Goal: Information Seeking & Learning: Understand process/instructions

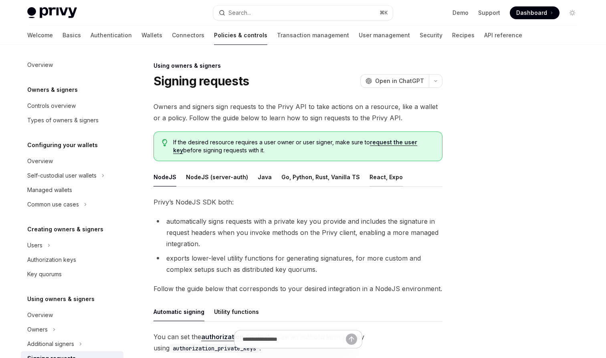
click at [370, 182] on button "React, Expo" at bounding box center [386, 177] width 33 height 19
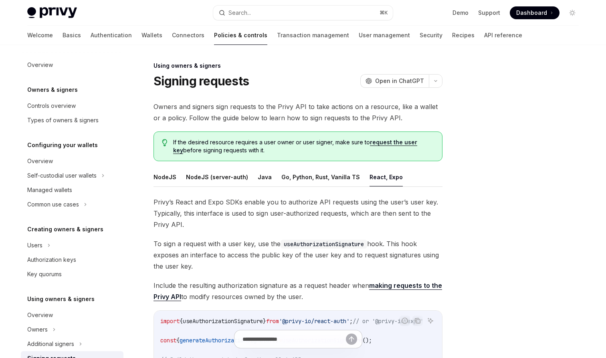
type textarea "*"
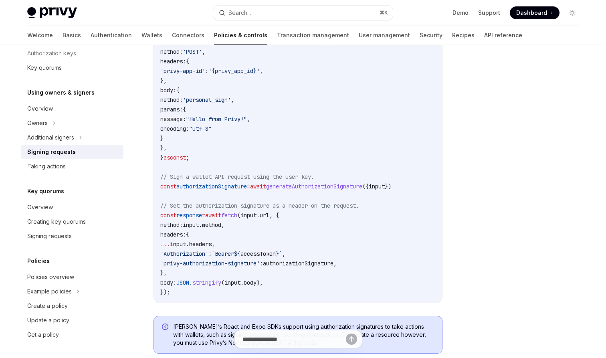
scroll to position [355, 0]
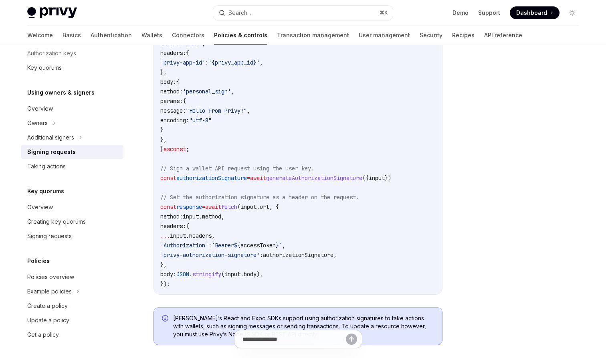
click at [317, 179] on span "generateAuthorizationSignature" at bounding box center [314, 177] width 96 height 7
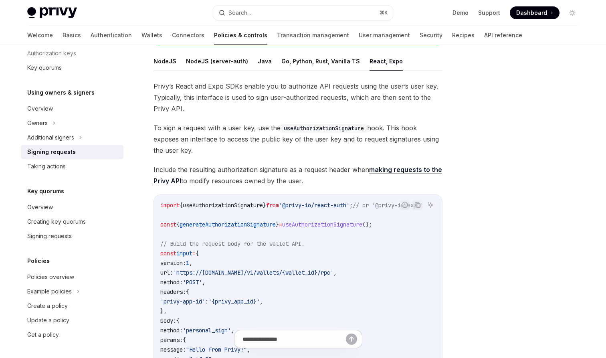
scroll to position [109, 0]
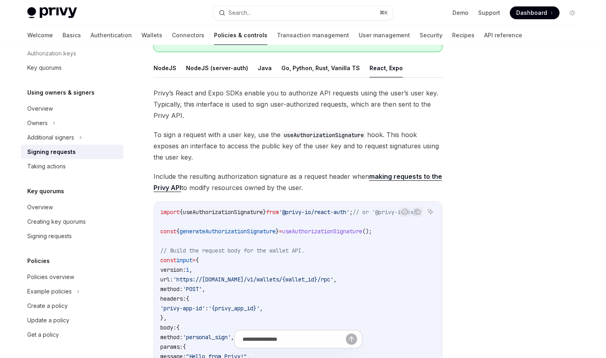
click at [309, 154] on span "To sign a request with a user key, use the useAuthorizationSignature hook. This…" at bounding box center [297, 146] width 289 height 34
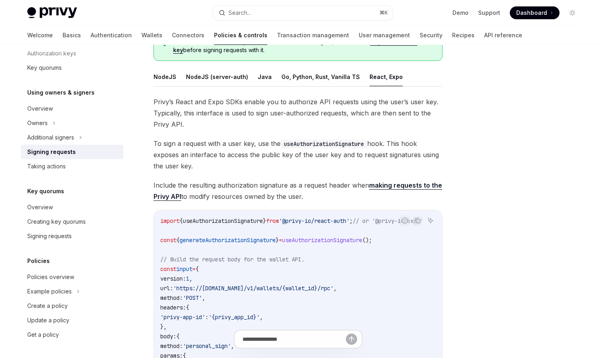
scroll to position [104, 0]
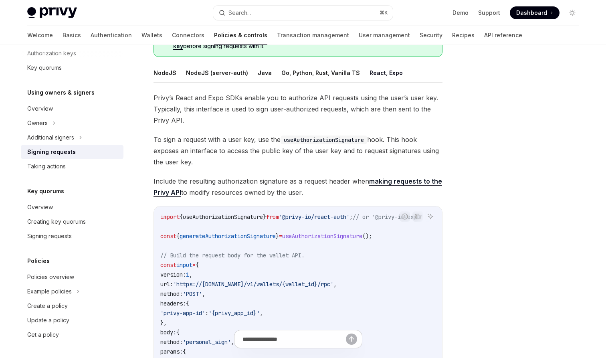
click at [372, 234] on span "();" at bounding box center [367, 235] width 10 height 7
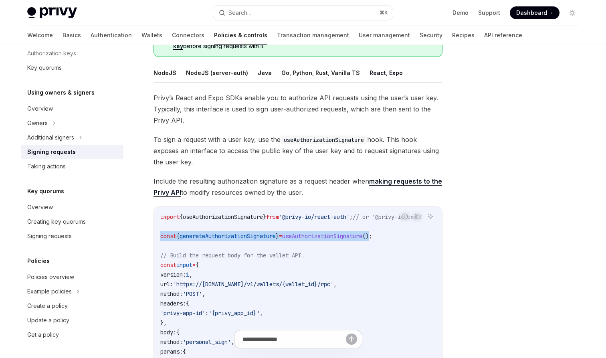
drag, startPoint x: 397, startPoint y: 234, endPoint x: 150, endPoint y: 236, distance: 246.9
click at [150, 236] on div "Using owners & signers Signing requests OpenAI Open in ChatGPT OpenAI Open in C…" at bounding box center [223, 344] width 442 height 775
copy span "const { generateAuthorizationSignature } = useAuthorizationSignature ()"
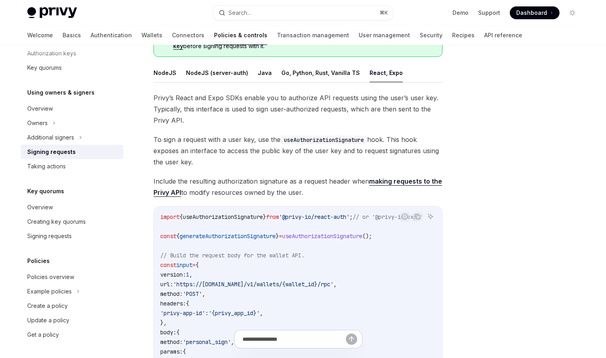
click at [330, 160] on span "To sign a request with a user key, use the useAuthorizationSignature hook. This…" at bounding box center [297, 151] width 289 height 34
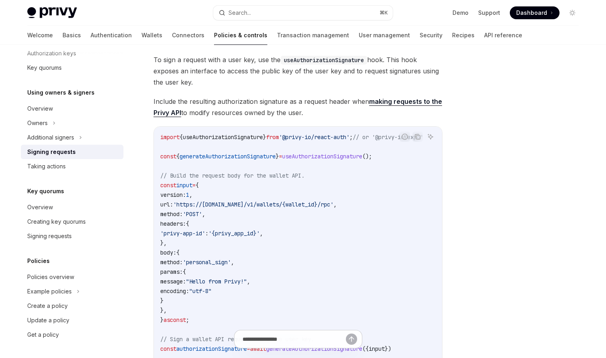
scroll to position [94, 0]
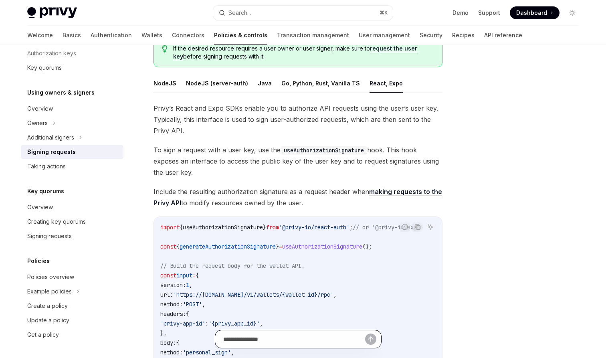
click at [318, 337] on input "text" at bounding box center [294, 339] width 142 height 18
click at [253, 246] on span "generateAuthorizationSignature" at bounding box center [228, 246] width 96 height 7
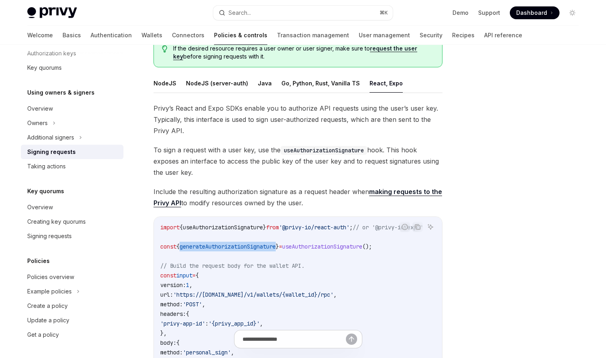
click at [253, 246] on span "generateAuthorizationSignature" at bounding box center [228, 246] width 96 height 7
copy span "generateAuthorizationSignature"
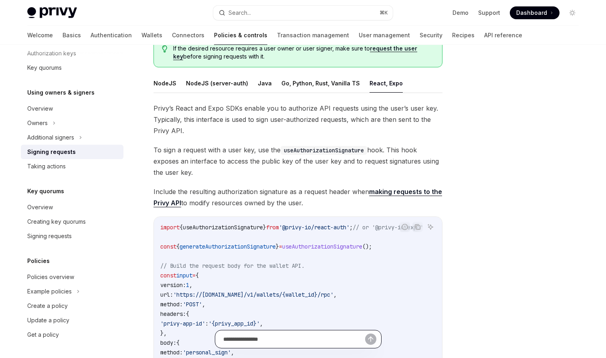
click at [273, 341] on input "text" at bounding box center [294, 339] width 142 height 18
paste input "**********"
type input "**********"
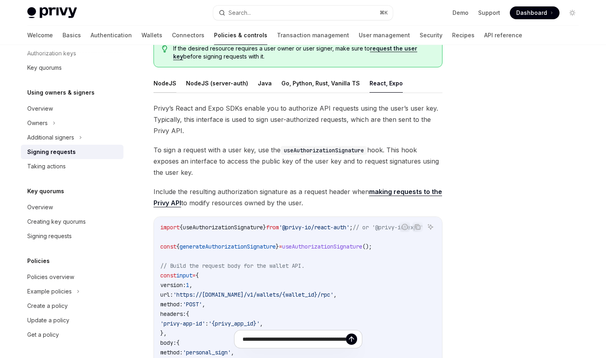
click at [165, 85] on button "NodeJS" at bounding box center [164, 83] width 23 height 19
type textarea "*"
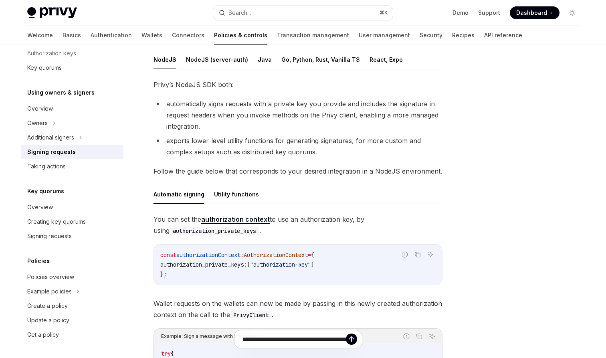
scroll to position [129, 0]
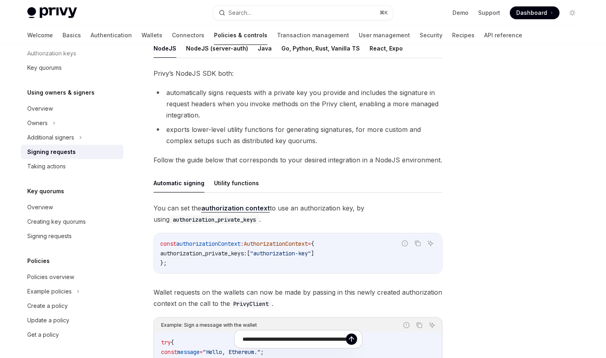
click at [230, 255] on span "authorization_private_keys:" at bounding box center [203, 253] width 87 height 7
copy span "authorization_private_keys"
click at [339, 344] on input "**********" at bounding box center [294, 339] width 142 height 18
click at [338, 344] on input "**********" at bounding box center [294, 339] width 142 height 18
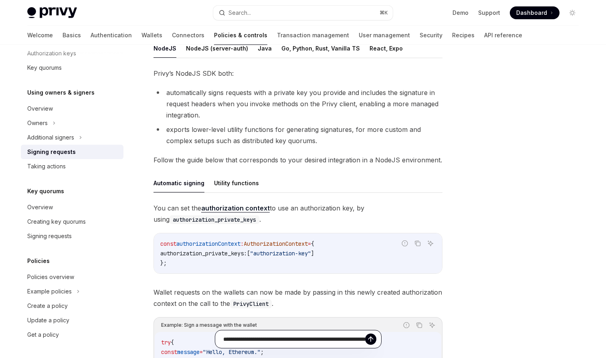
click at [338, 344] on input "**********" at bounding box center [294, 339] width 142 height 18
paste input "**********"
click at [333, 340] on input "**********" at bounding box center [294, 339] width 142 height 18
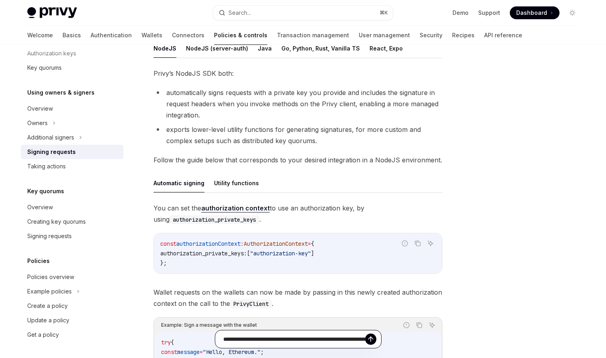
click at [333, 340] on input "**********" at bounding box center [294, 339] width 142 height 18
type input "**********"
click at [358, 335] on icon "Send message" at bounding box center [354, 339] width 8 height 8
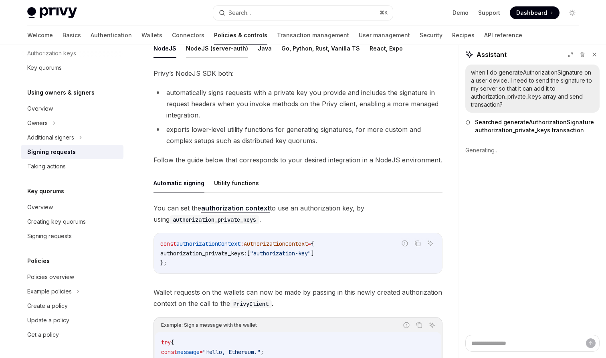
click at [214, 55] on button "NodeJS (server-auth)" at bounding box center [217, 48] width 62 height 19
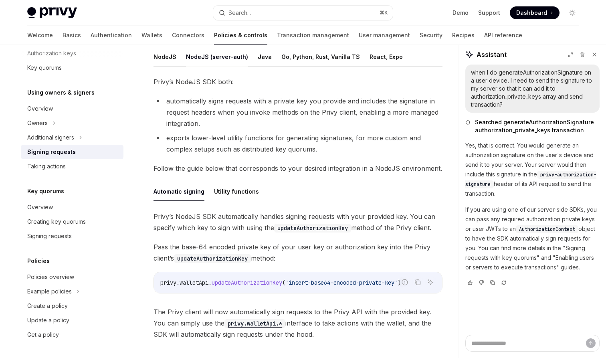
scroll to position [28, 0]
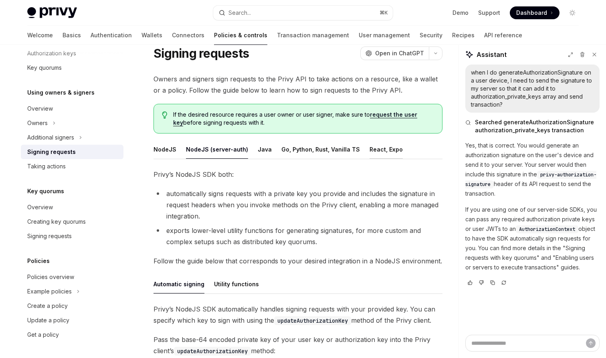
click at [378, 153] on button "React, Expo" at bounding box center [386, 149] width 33 height 19
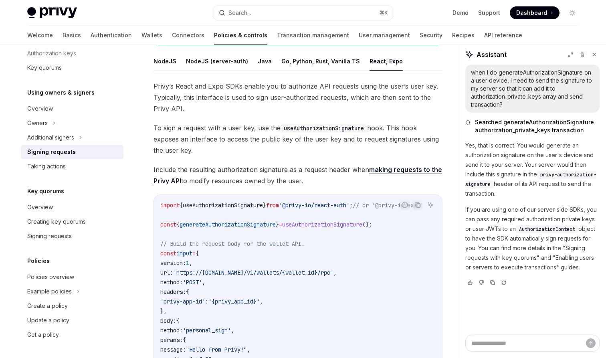
scroll to position [192, 0]
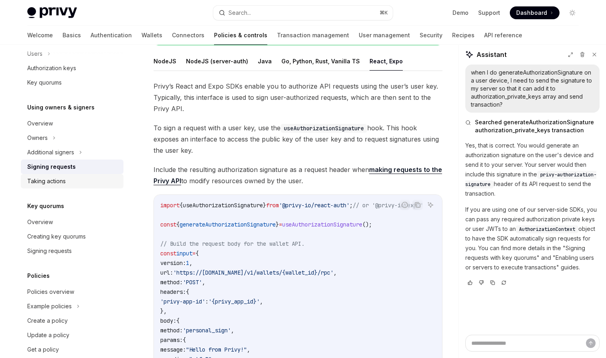
click at [77, 180] on div "Taking actions" at bounding box center [72, 181] width 91 height 10
type textarea "*"
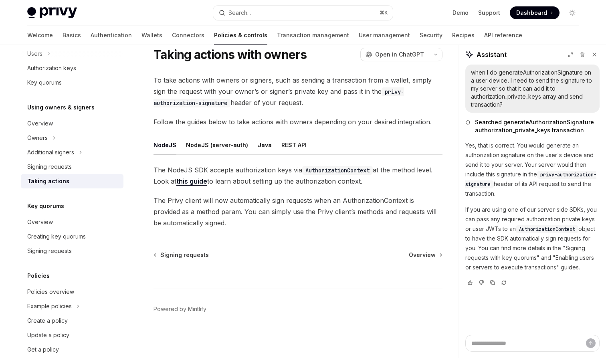
scroll to position [26, 0]
click at [196, 180] on link "this guide" at bounding box center [191, 181] width 31 height 8
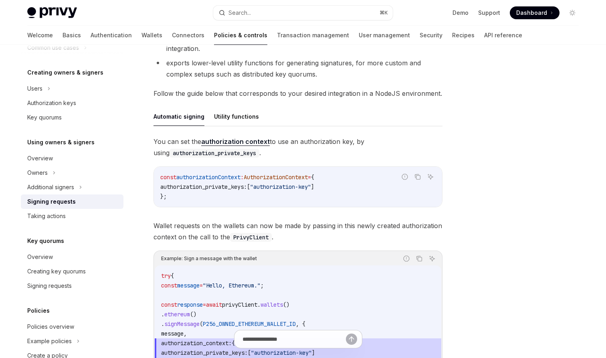
scroll to position [196, 0]
click at [241, 121] on button "Utility functions" at bounding box center [236, 115] width 45 height 19
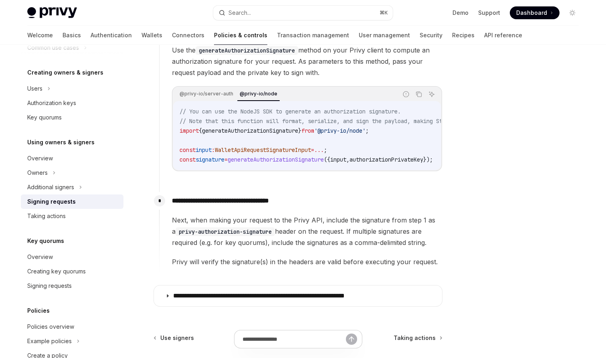
click at [366, 211] on div "**********" at bounding box center [300, 229] width 283 height 75
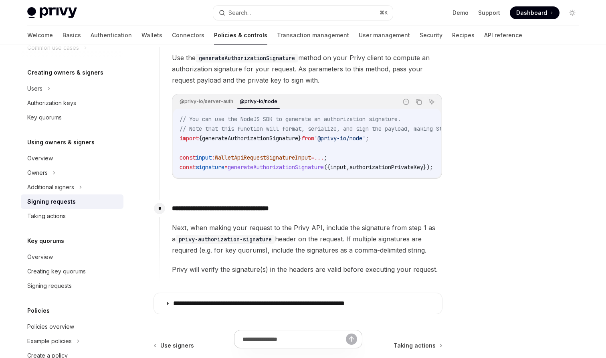
scroll to position [401, 0]
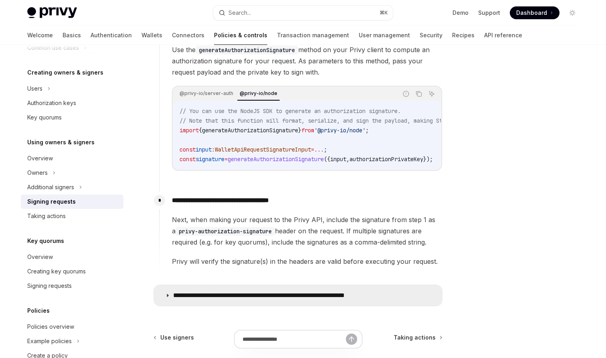
click at [323, 295] on p "**********" at bounding box center [284, 295] width 222 height 8
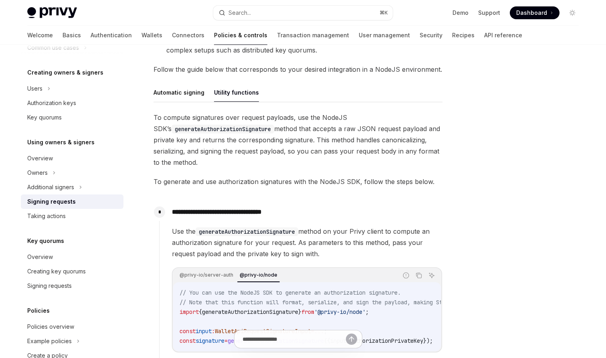
scroll to position [213, 0]
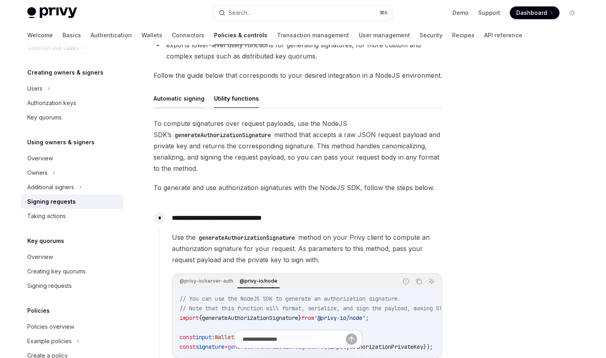
click at [164, 96] on button "Automatic signing" at bounding box center [178, 98] width 51 height 19
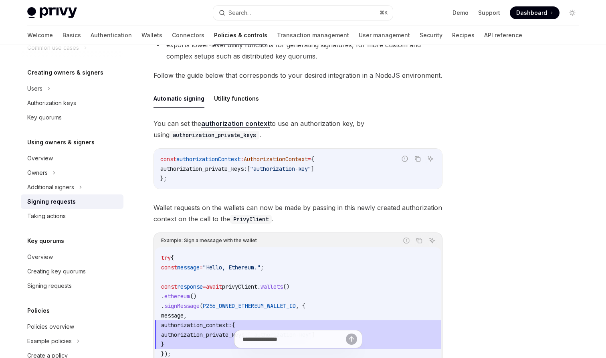
click at [233, 122] on link "authorization context" at bounding box center [235, 123] width 69 height 8
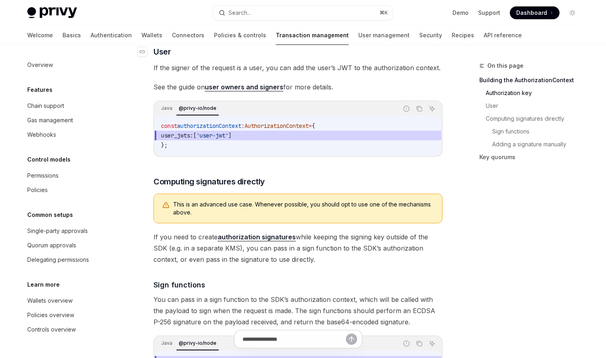
scroll to position [342, 0]
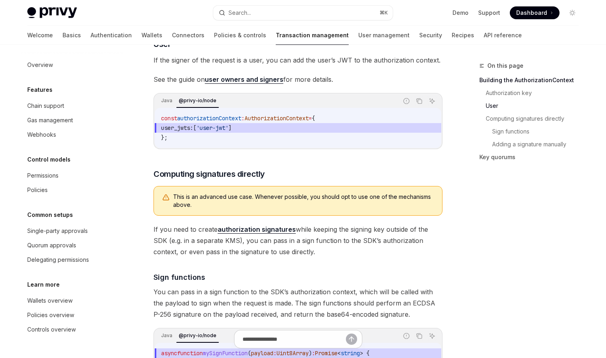
click at [212, 255] on span "If you need to create authorization signatures while keeping the signing key ou…" at bounding box center [297, 241] width 289 height 34
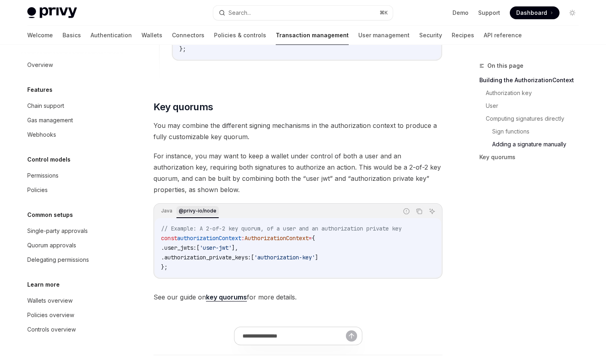
scroll to position [1205, 0]
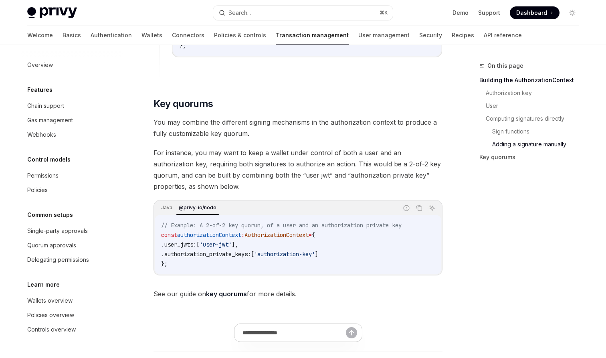
click at [236, 190] on span "For instance, you may want to keep a wallet under control of both a user and an…" at bounding box center [297, 169] width 289 height 45
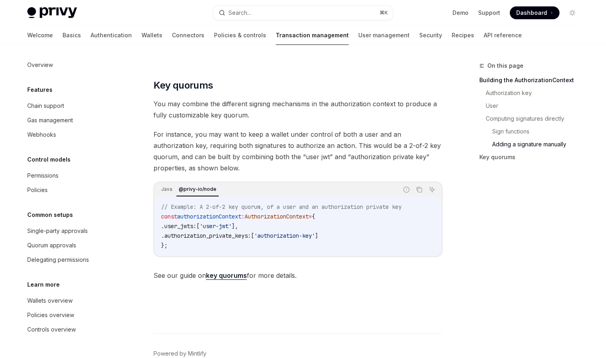
scroll to position [1224, 0]
click at [236, 279] on link "key quorums" at bounding box center [226, 275] width 41 height 8
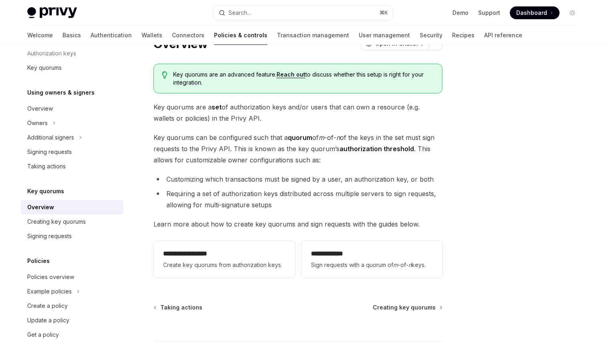
scroll to position [39, 0]
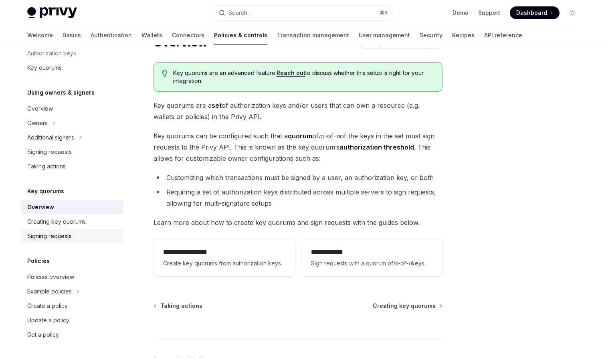
click at [91, 237] on div "Signing requests" at bounding box center [72, 236] width 91 height 10
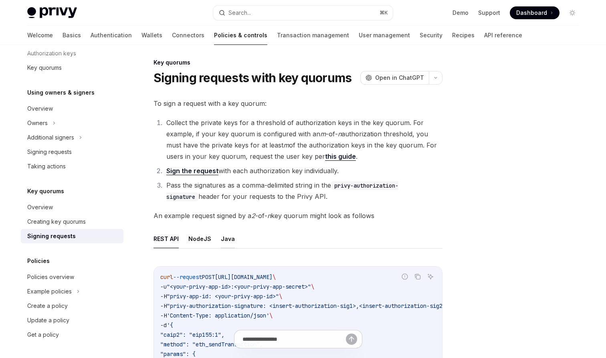
scroll to position [3, 0]
click at [198, 243] on button "NodeJS" at bounding box center [199, 238] width 23 height 19
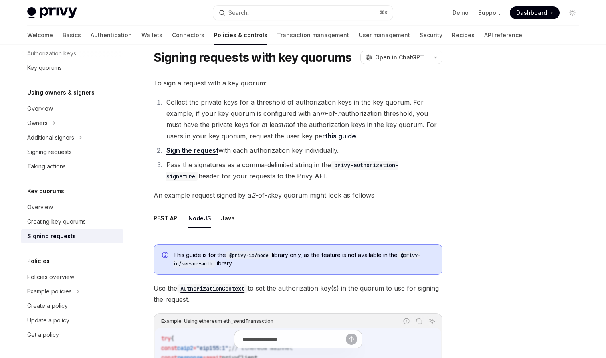
scroll to position [14, 0]
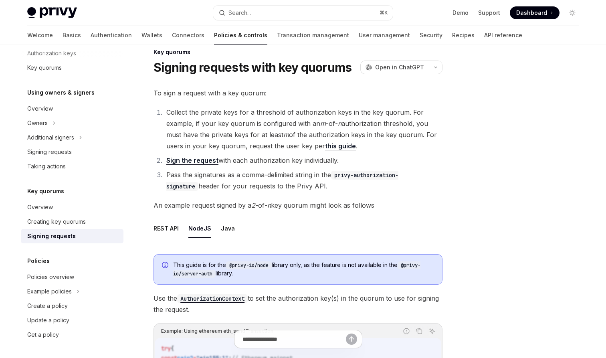
click at [179, 229] on ul "REST API NodeJS Java" at bounding box center [297, 228] width 289 height 19
click at [173, 230] on button "REST API" at bounding box center [165, 228] width 25 height 19
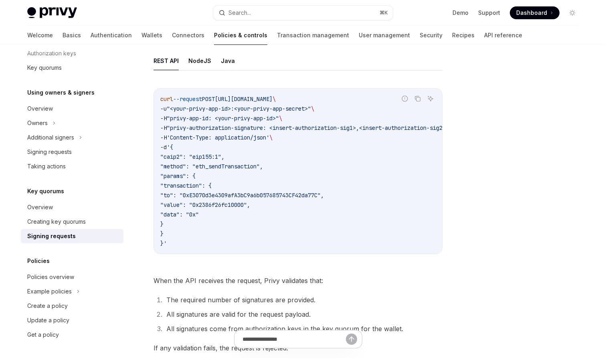
scroll to position [189, 0]
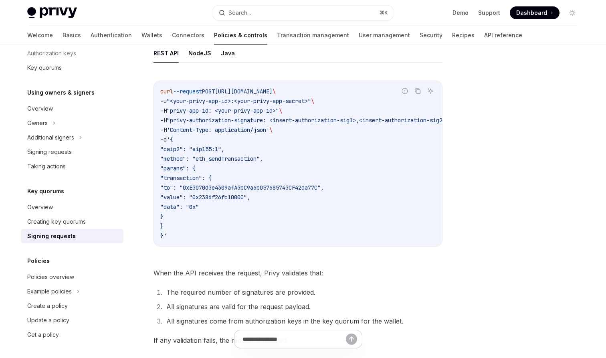
click at [184, 285] on div "To sign a request with a key quorum: Collect the private keys for a threshold o…" at bounding box center [297, 129] width 289 height 434
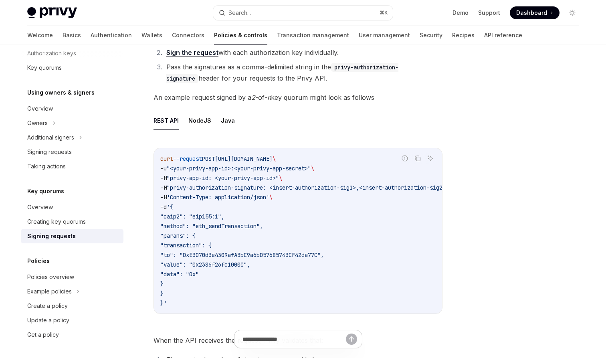
scroll to position [117, 0]
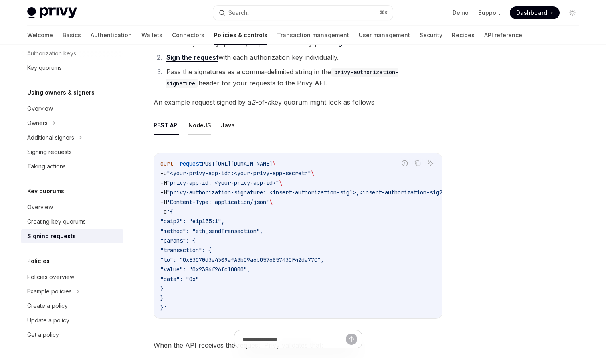
click at [208, 118] on button "NodeJS" at bounding box center [199, 125] width 23 height 19
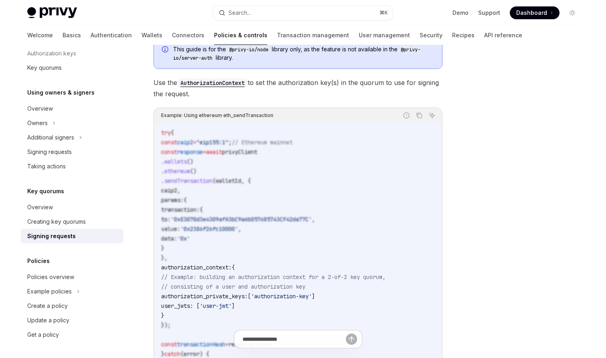
scroll to position [255, 0]
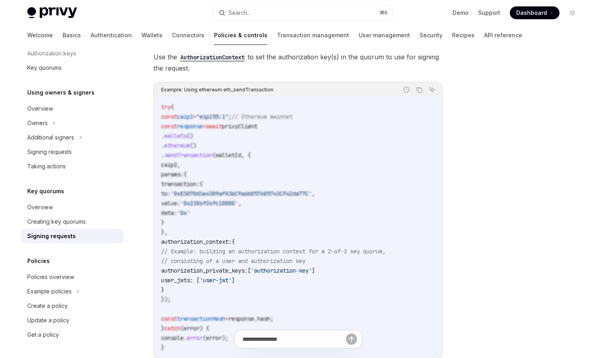
click at [512, 237] on div at bounding box center [524, 209] width 122 height 297
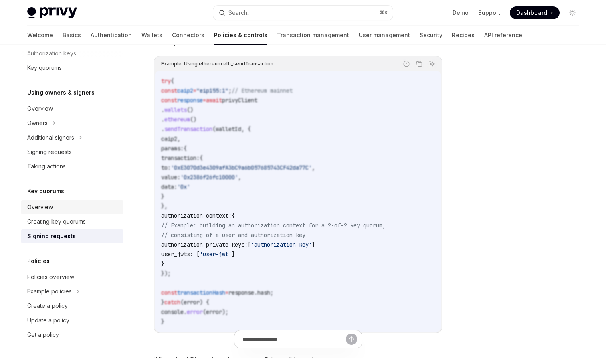
click at [76, 213] on link "Overview" at bounding box center [72, 207] width 103 height 14
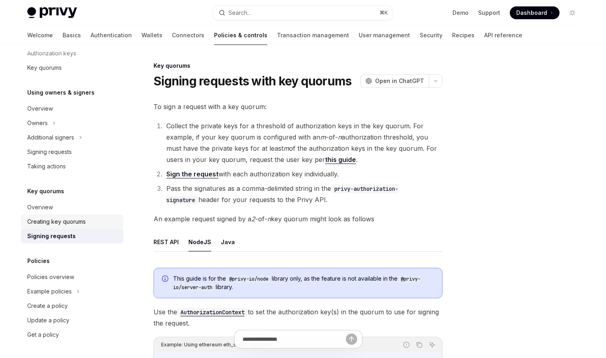
click at [76, 222] on div "Creating key quorums" at bounding box center [56, 222] width 59 height 10
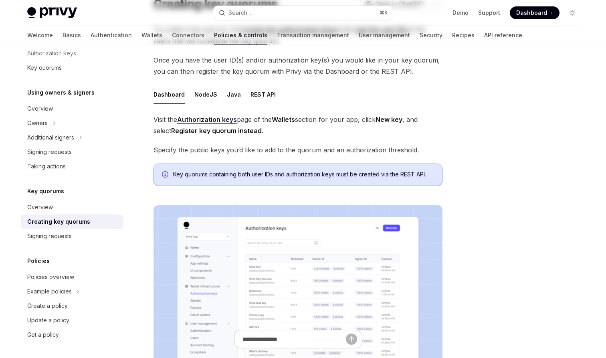
scroll to position [20, 0]
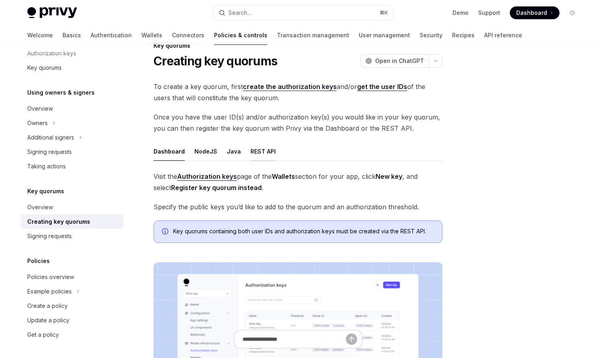
click at [255, 147] on button "REST API" at bounding box center [262, 151] width 25 height 19
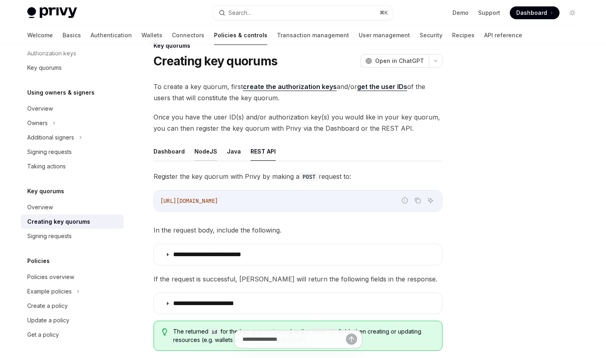
click at [200, 150] on button "NodeJS" at bounding box center [205, 151] width 23 height 19
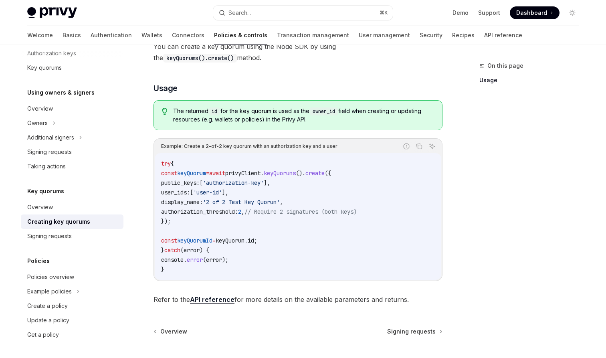
scroll to position [216, 0]
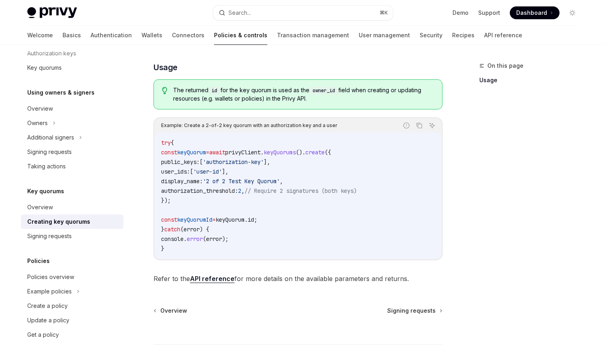
click at [301, 237] on code "try { const keyQuorum = await privyClient . keyQuorums (). create ({ public_key…" at bounding box center [298, 195] width 274 height 115
click at [111, 238] on div "Signing requests" at bounding box center [72, 236] width 91 height 10
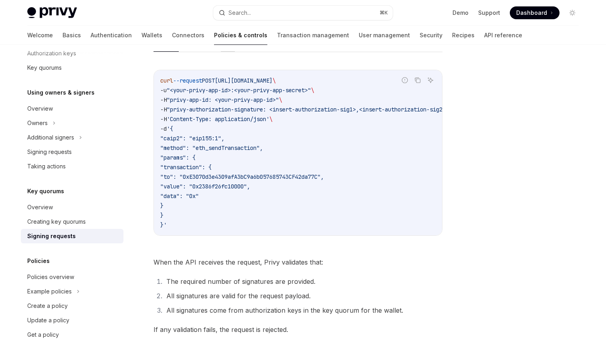
scroll to position [306, 0]
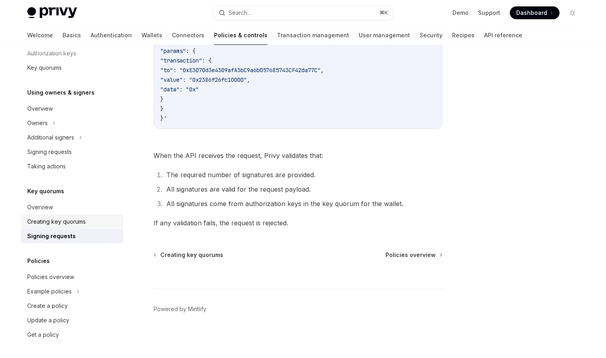
click at [66, 223] on div "Creating key quorums" at bounding box center [56, 222] width 59 height 10
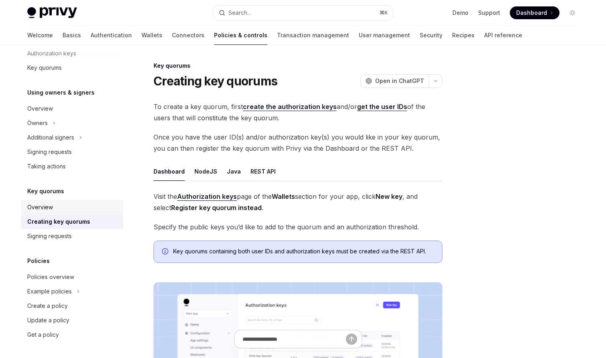
click at [62, 206] on div "Overview" at bounding box center [72, 207] width 91 height 10
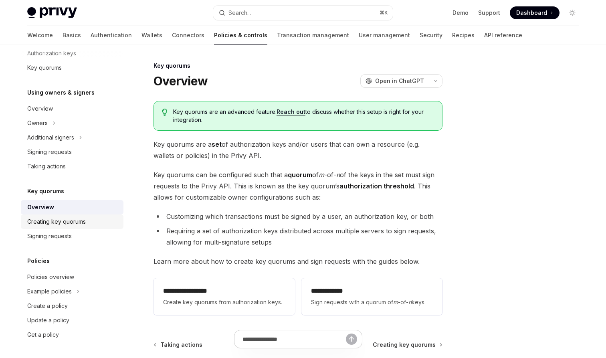
click at [98, 215] on link "Creating key quorums" at bounding box center [72, 221] width 103 height 14
type textarea "*"
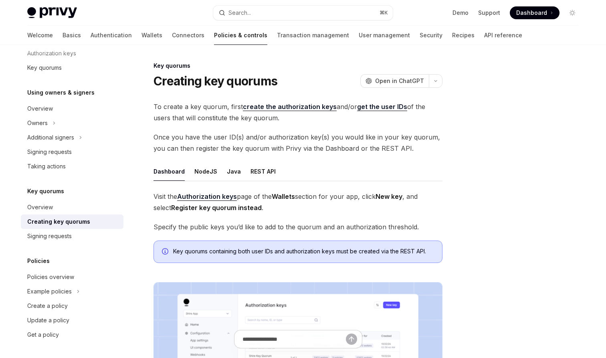
click at [356, 163] on ul "Dashboard NodeJS Java REST API" at bounding box center [297, 171] width 289 height 19
